Goal: Check status: Check status

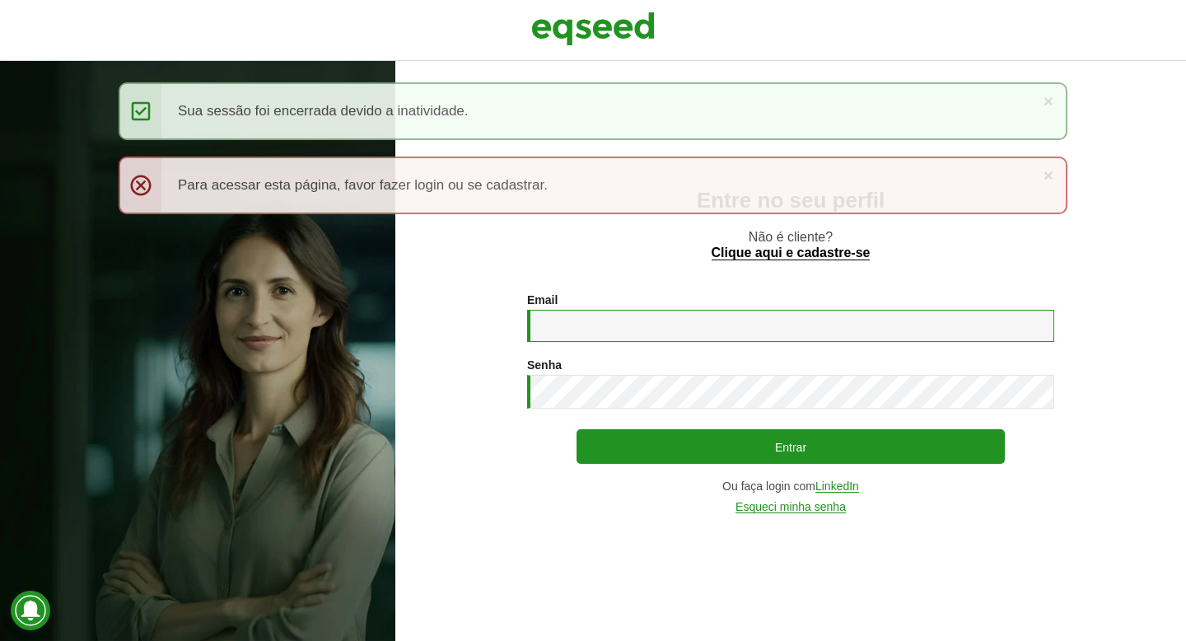
click at [658, 335] on input "Email *" at bounding box center [790, 326] width 527 height 32
type input "**********"
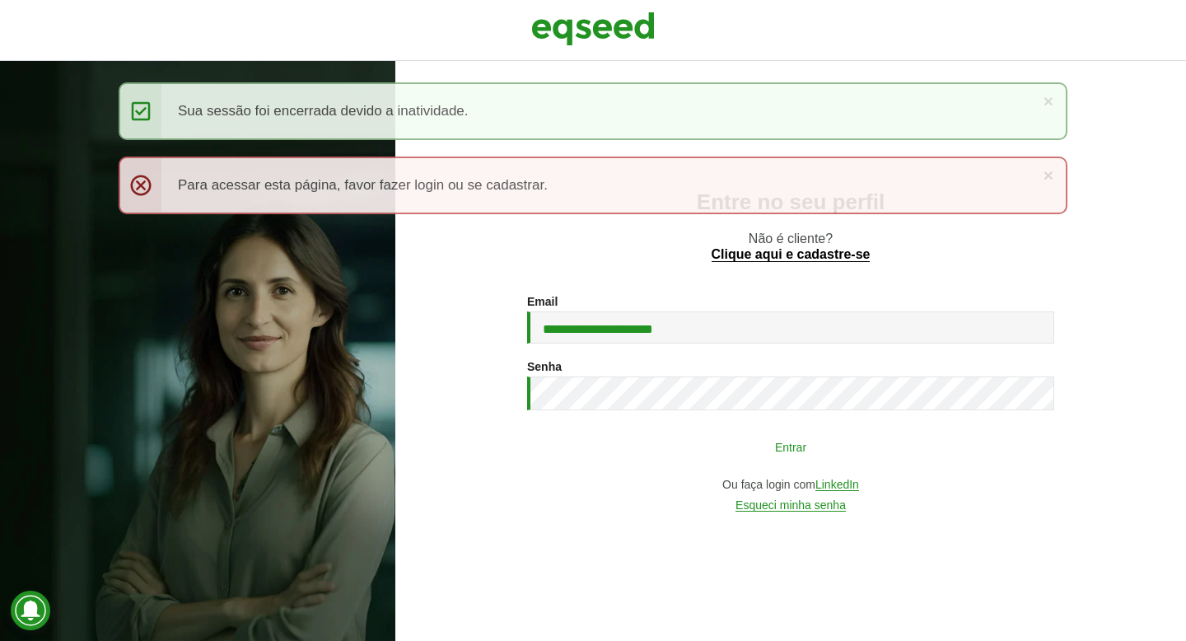
click at [720, 445] on button "Entrar" at bounding box center [791, 446] width 428 height 31
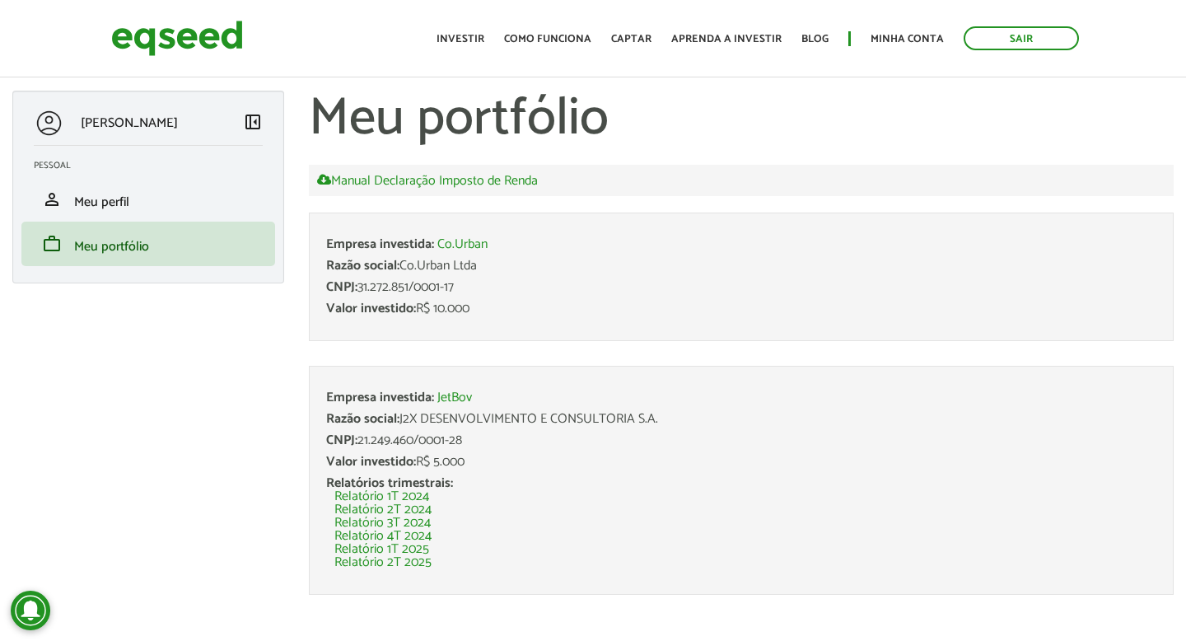
scroll to position [11, 0]
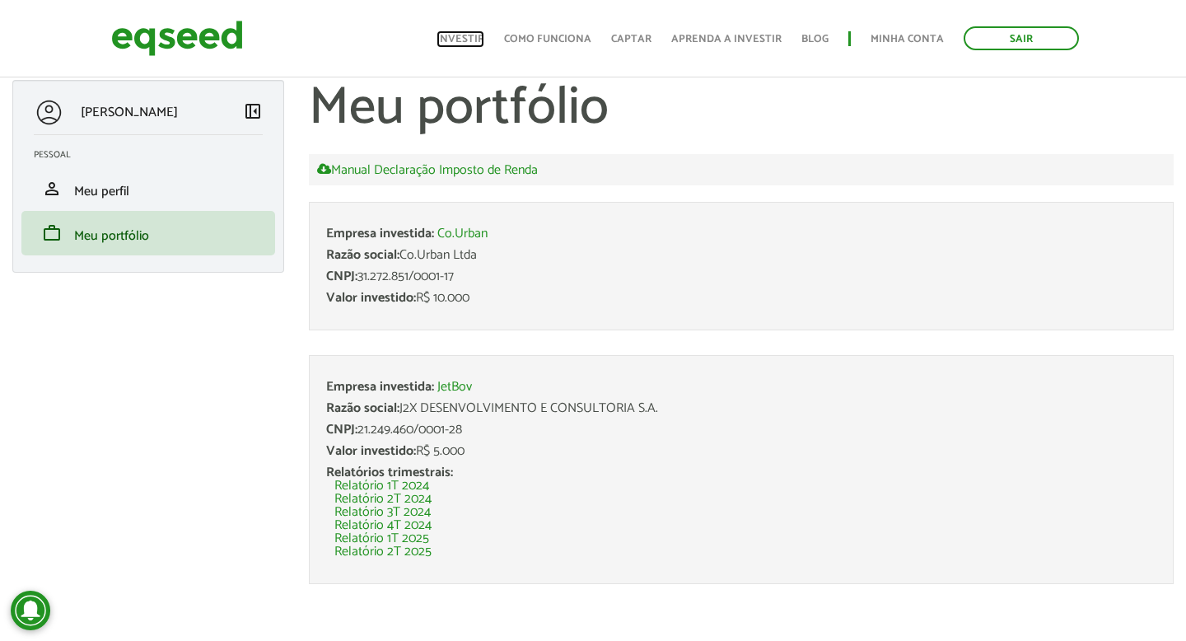
click at [466, 39] on link "Investir" at bounding box center [461, 39] width 48 height 11
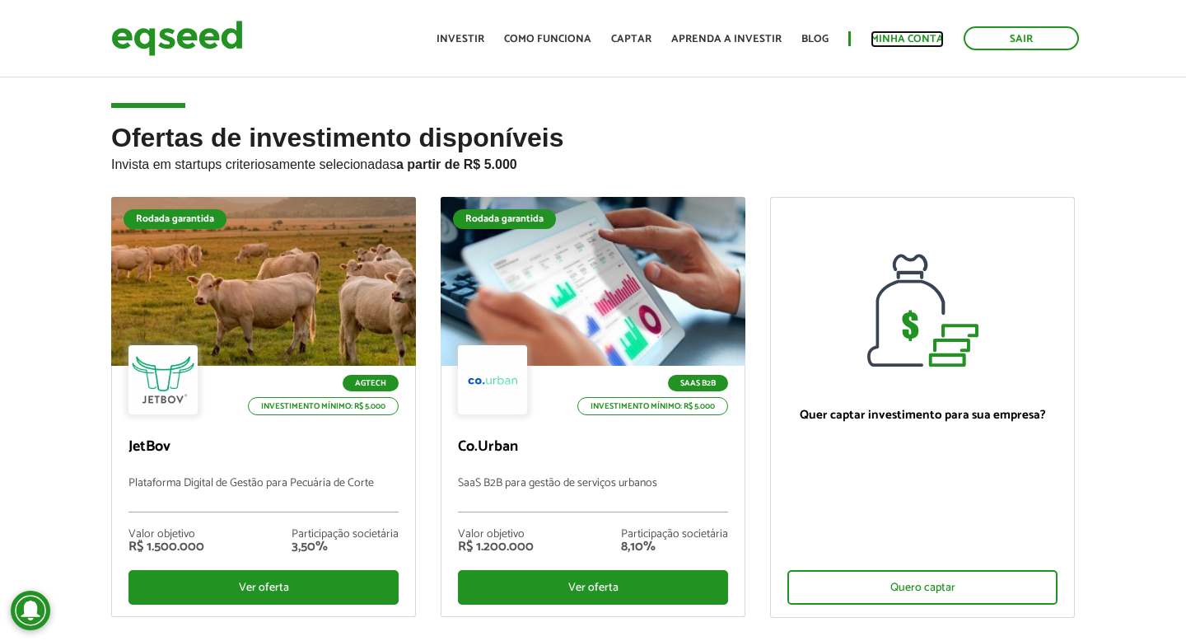
click at [900, 38] on link "Minha conta" at bounding box center [907, 39] width 73 height 11
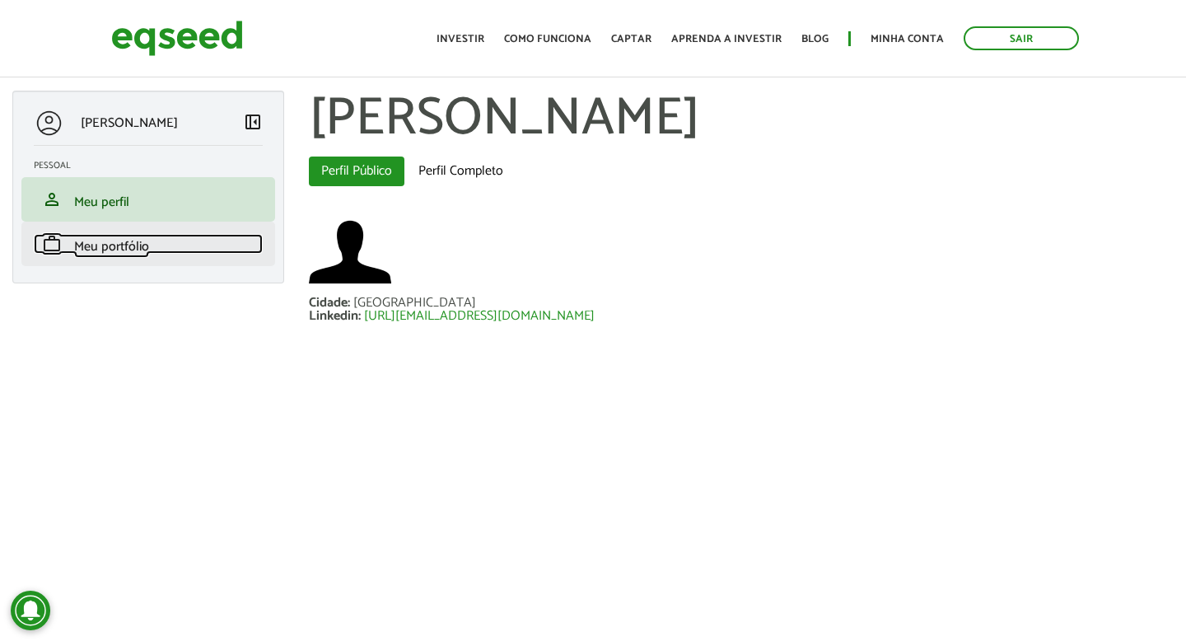
click at [105, 247] on span "Meu portfólio" at bounding box center [111, 247] width 75 height 22
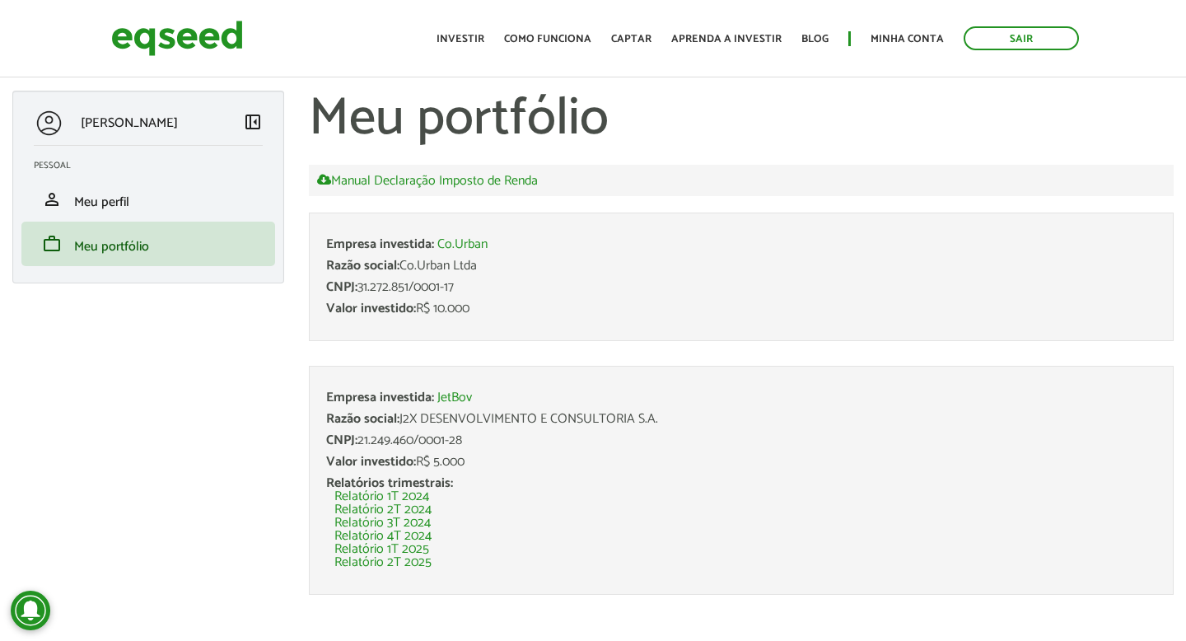
click at [454, 311] on div "Valor investido: R$ 10.000" at bounding box center [741, 308] width 831 height 13
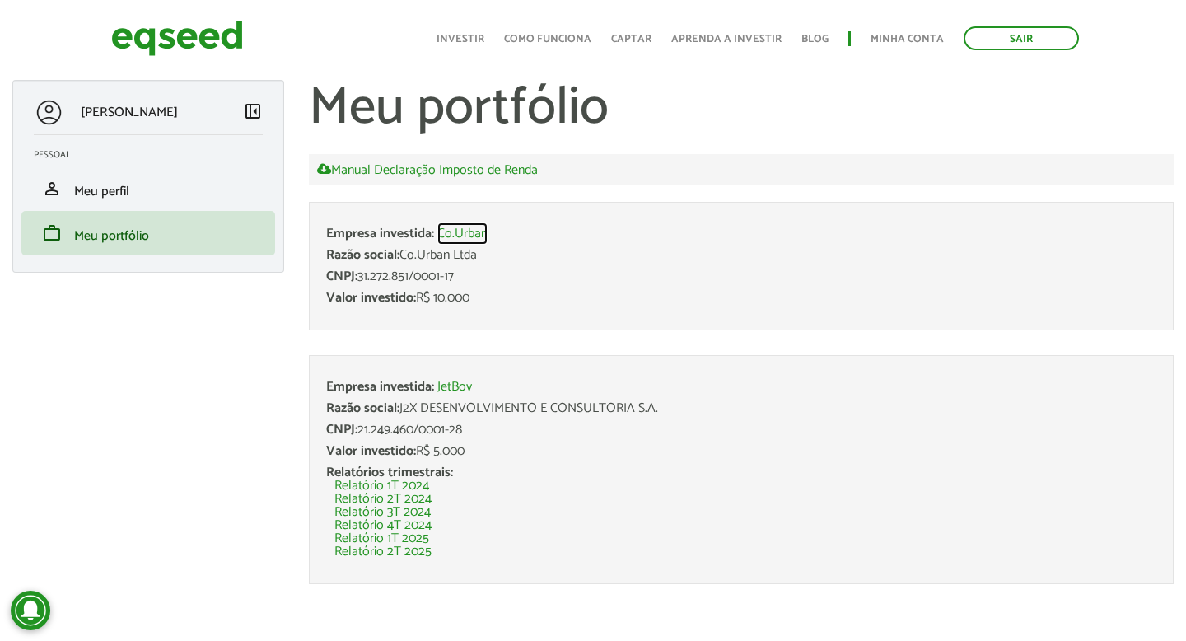
click at [473, 235] on link "Co.Urban" at bounding box center [463, 233] width 50 height 13
